Goal: Task Accomplishment & Management: Use online tool/utility

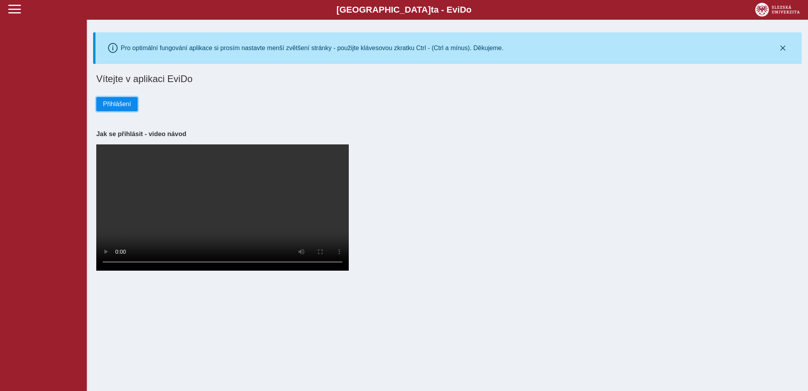
click at [116, 107] on span "Přihlášení" at bounding box center [117, 104] width 28 height 7
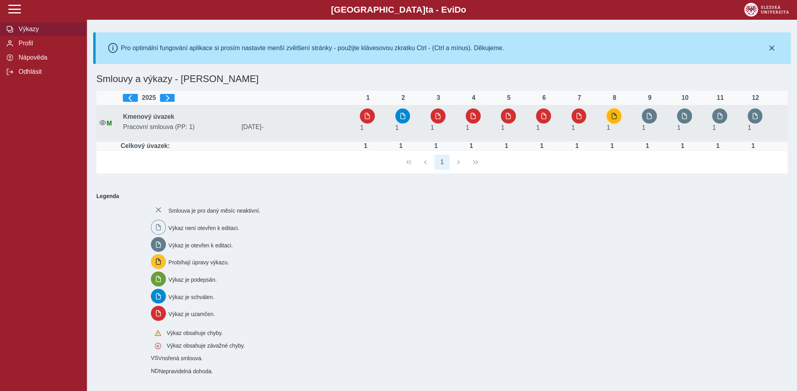
click at [614, 117] on span "button" at bounding box center [614, 116] width 6 height 6
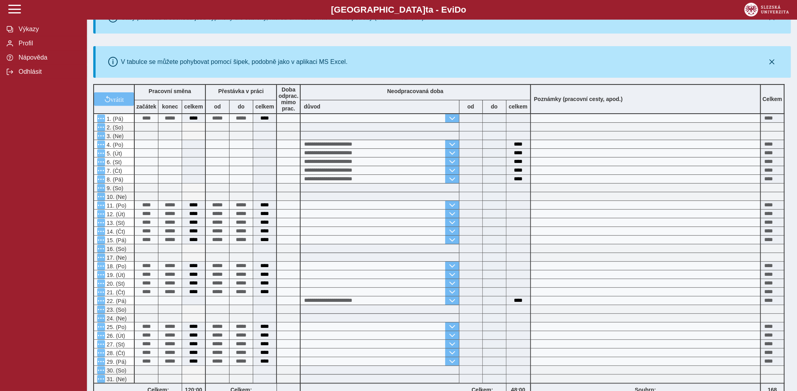
scroll to position [208, 0]
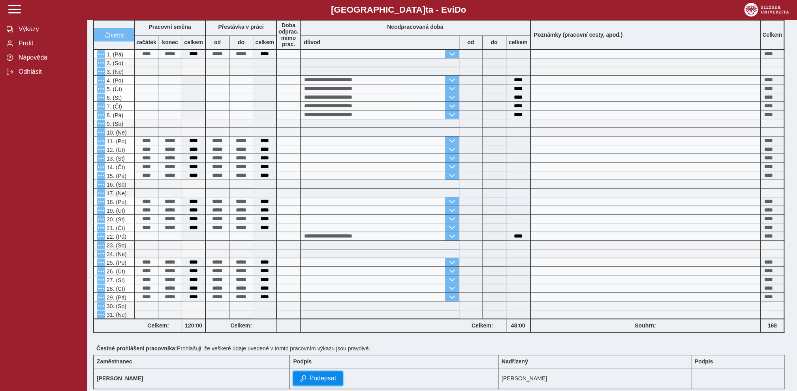
click at [336, 379] on span "Podepsat" at bounding box center [322, 378] width 27 height 7
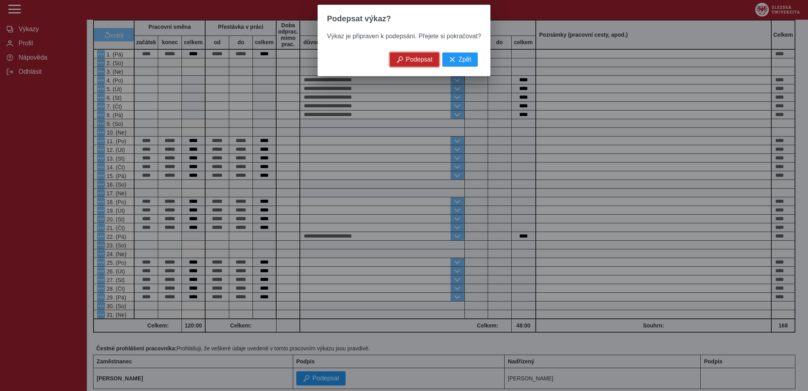
click at [420, 67] on button "Podepsat" at bounding box center [415, 59] width 50 height 14
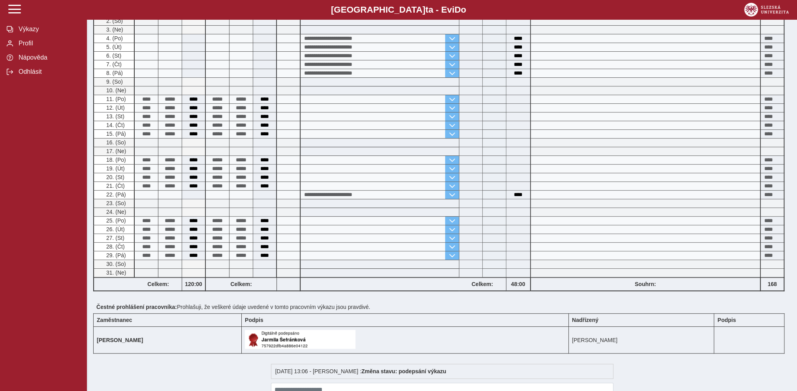
scroll to position [291, 0]
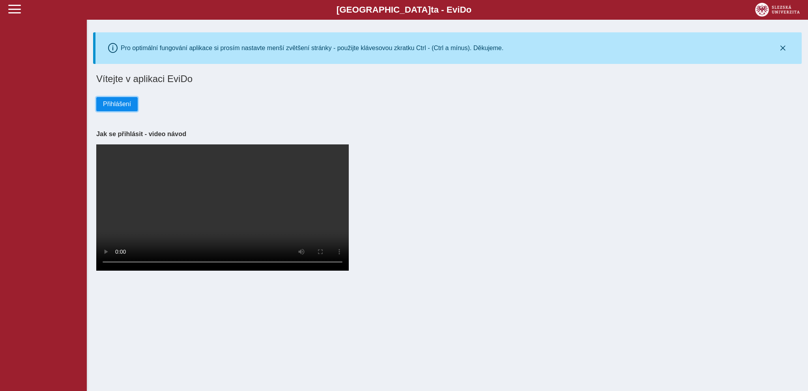
click at [122, 104] on span "Přihlášení" at bounding box center [117, 104] width 28 height 7
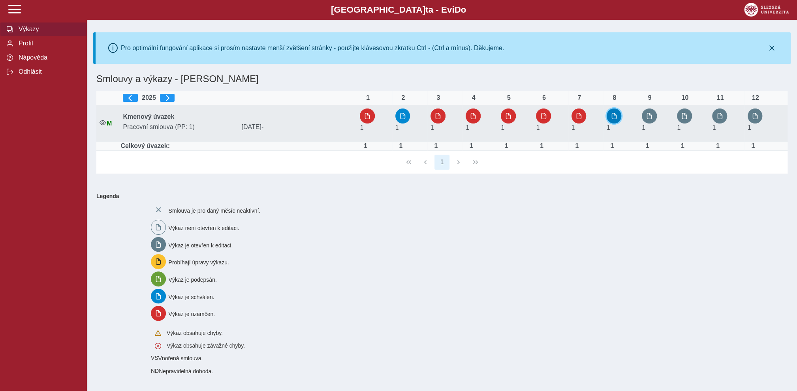
click at [617, 118] on span "button" at bounding box center [614, 116] width 6 height 6
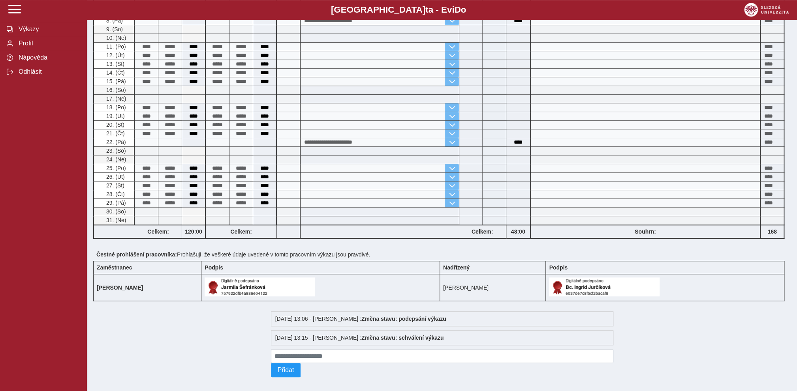
scroll to position [310, 0]
